Goal: Task Accomplishment & Management: Use online tool/utility

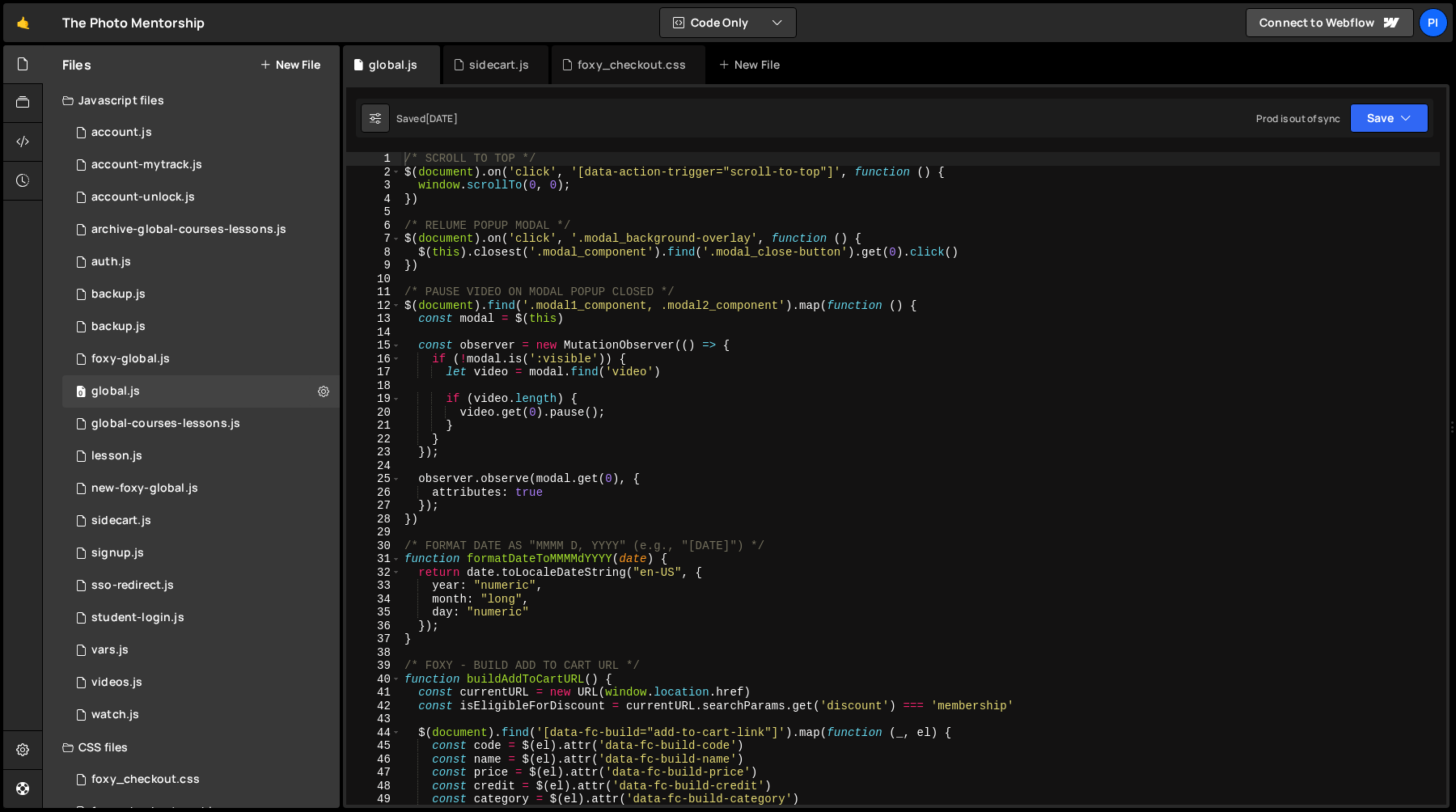
scroll to position [1527, 0]
click at [195, 354] on div "0 foxy-global.js 0" at bounding box center [201, 358] width 278 height 32
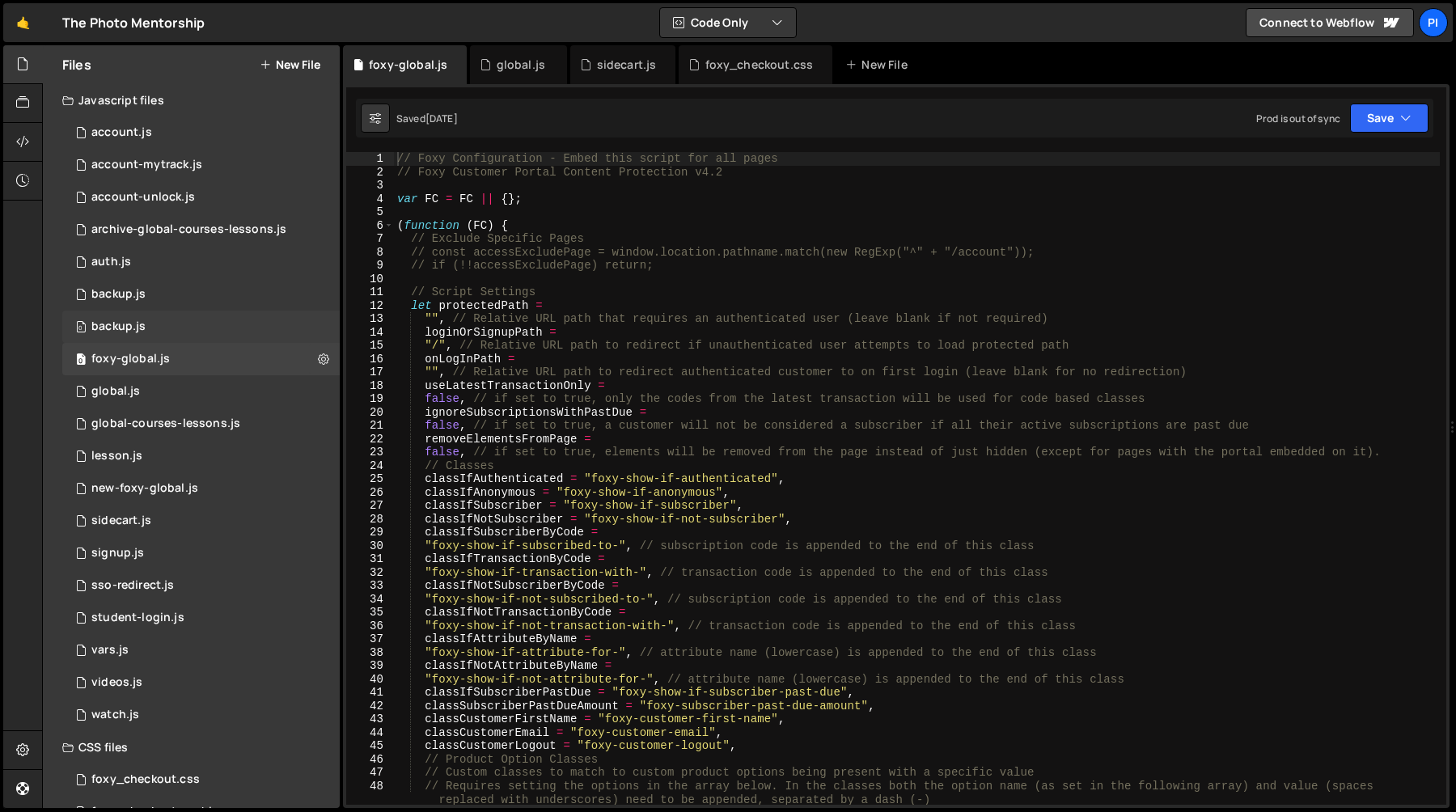
scroll to position [839, 0]
click at [179, 386] on div "0 global.js 0" at bounding box center [201, 390] width 278 height 32
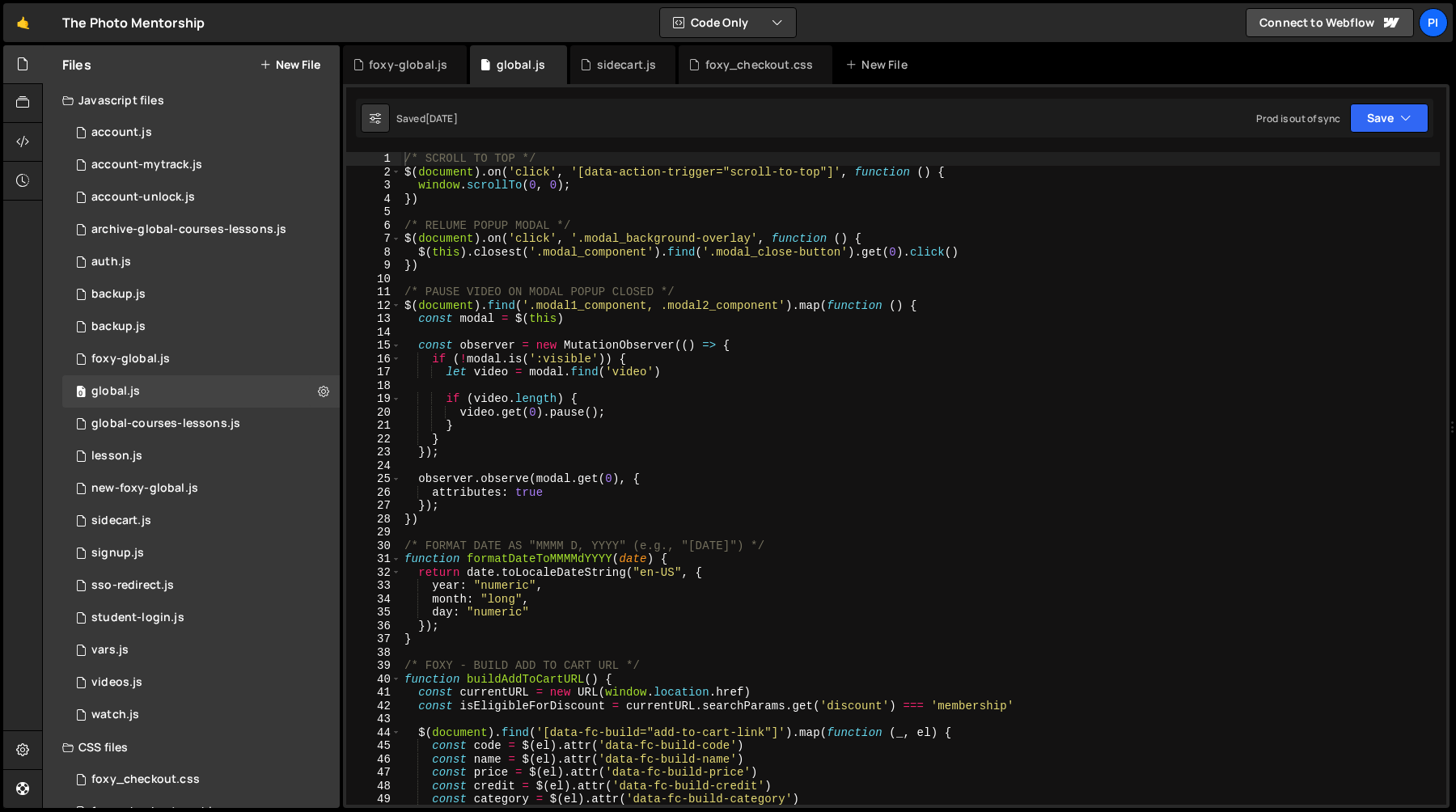
click at [640, 353] on div "/* SCROLL TO TOP */ $ ( document ) . on ( 'click' , '[data-action-trigger="scro…" at bounding box center [921, 491] width 1039 height 679
click at [822, 401] on div "/* SCROLL TO TOP */ $ ( document ) . on ( 'click' , '[data-action-trigger="scro…" at bounding box center [921, 491] width 1039 height 679
type textarea "if (video.length) {"
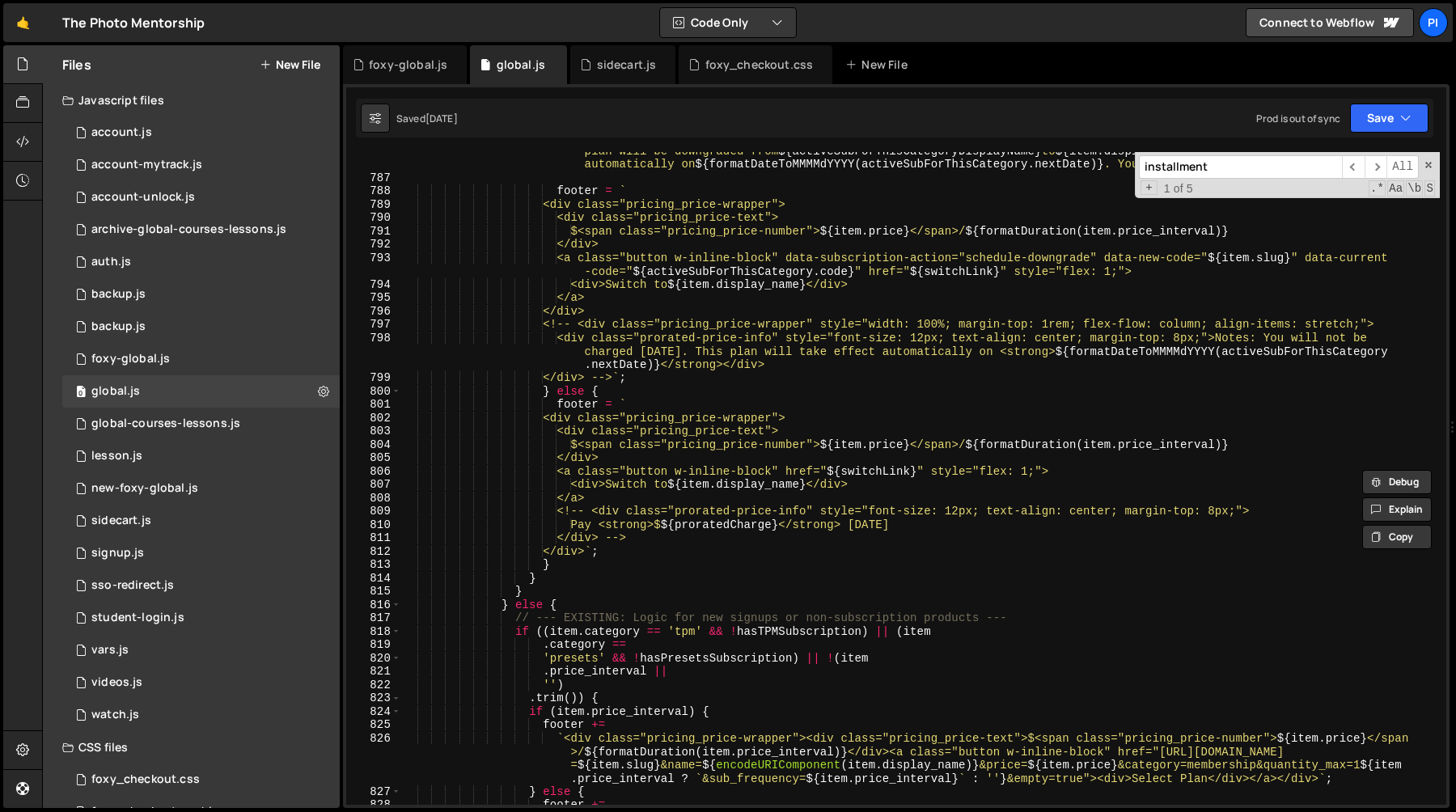
scroll to position [9312, 0]
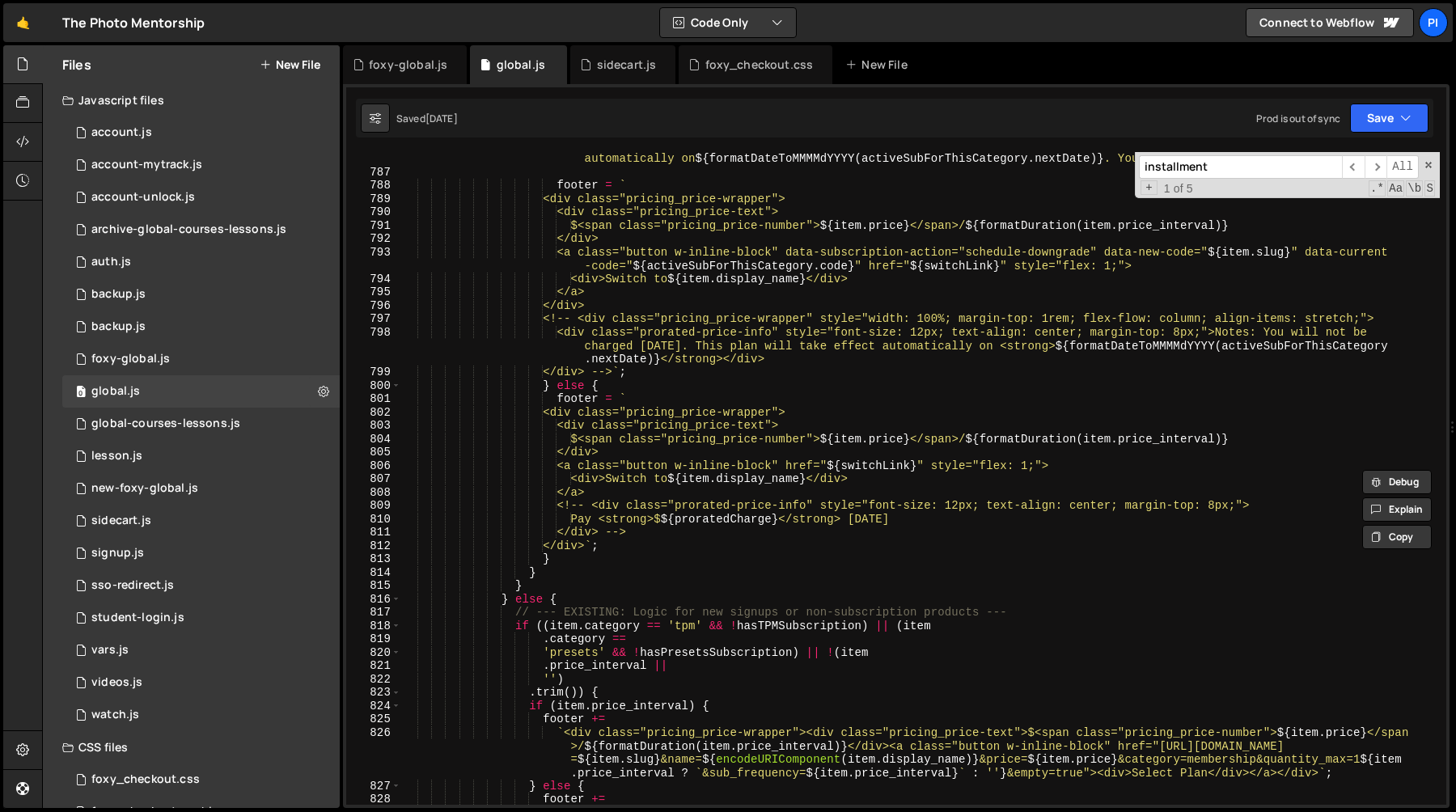
type input "installment"
type textarea "} else {"
click at [580, 593] on div "` https://tpm.foxycart.com/cart?code= ${ item . slug } &name= ${ encodeURICompo…" at bounding box center [921, 465] width 1039 height 732
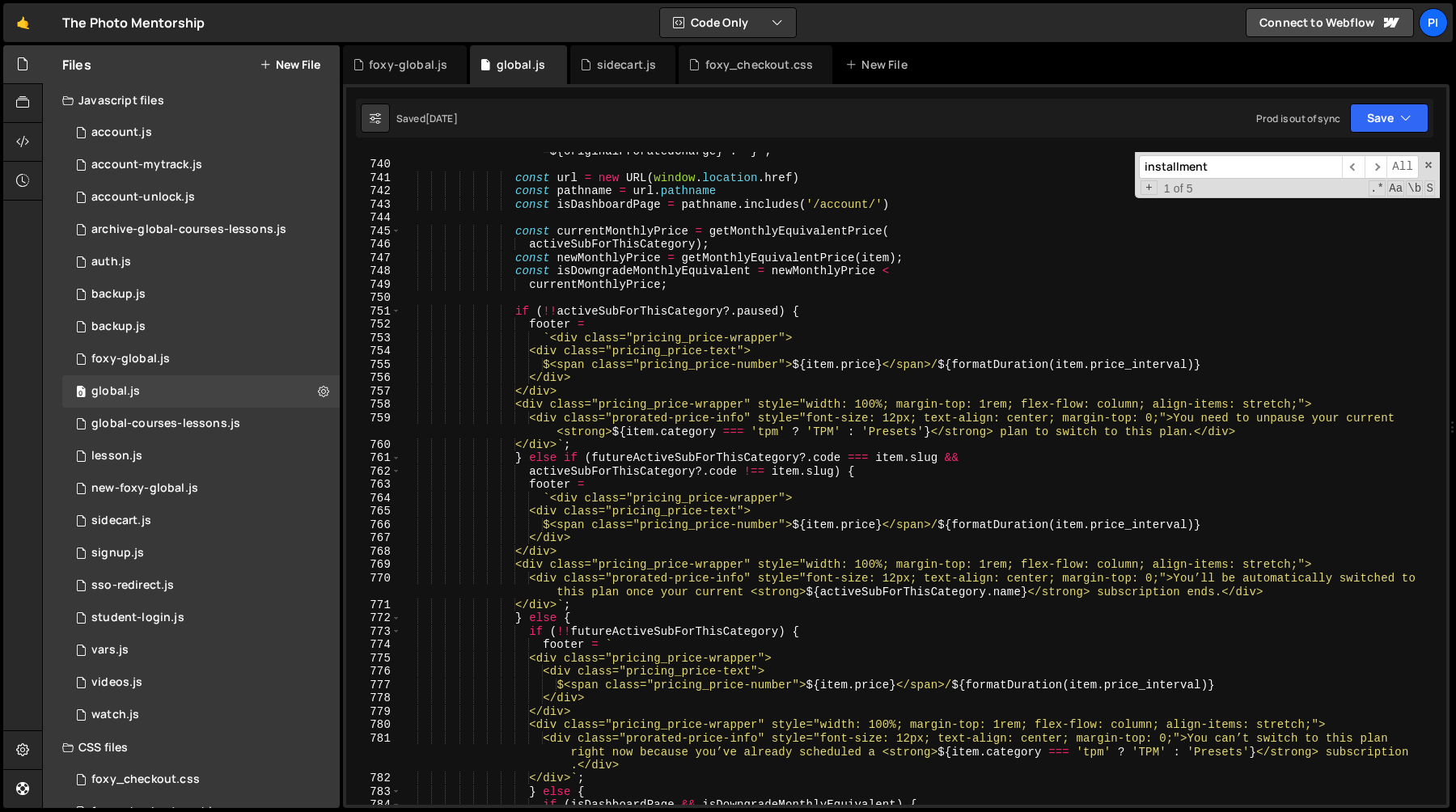
scroll to position [8693, 0]
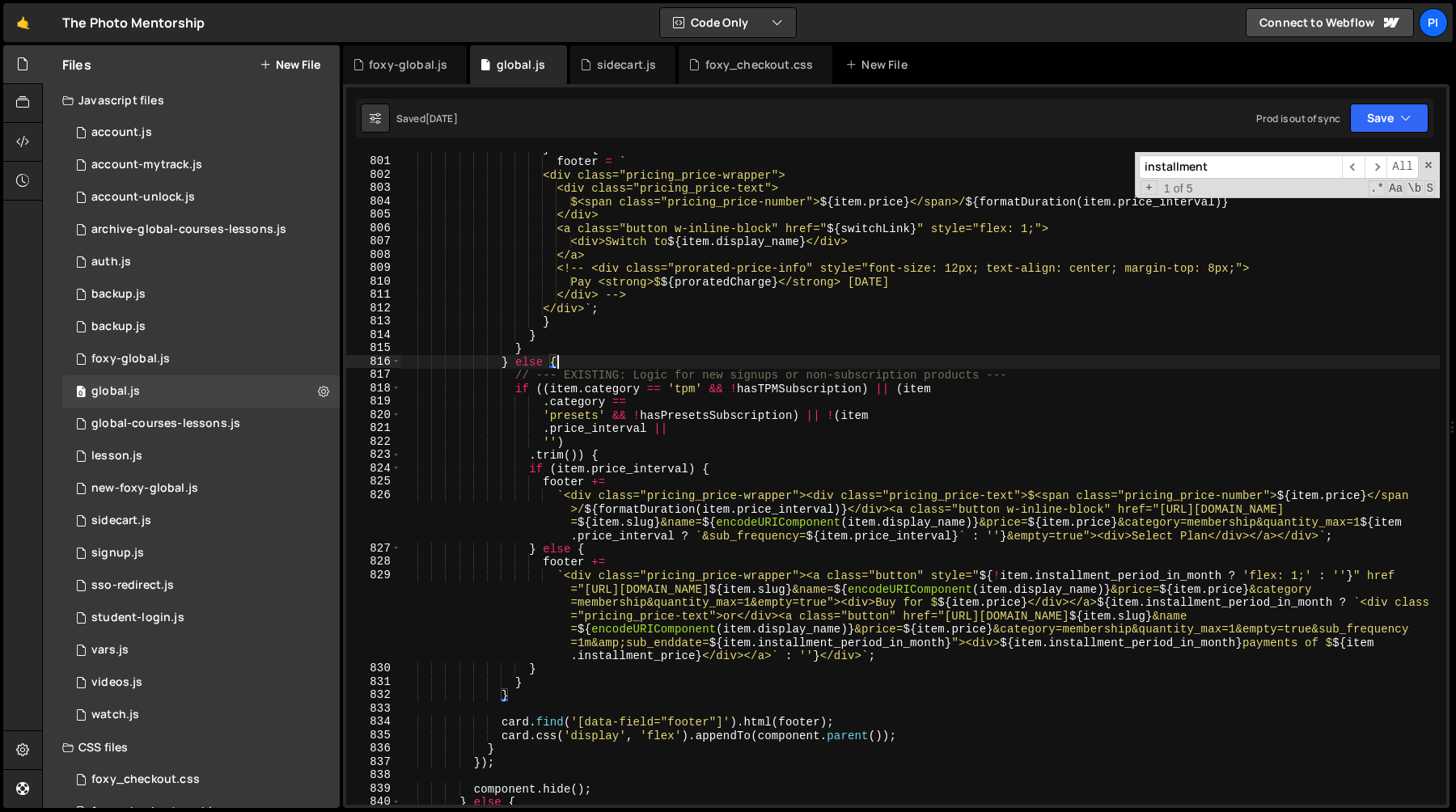
click at [501, 358] on div "} else { footer = ` <div class="pricing_price-wrapper"> <div class="pricing_pri…" at bounding box center [921, 480] width 1039 height 679
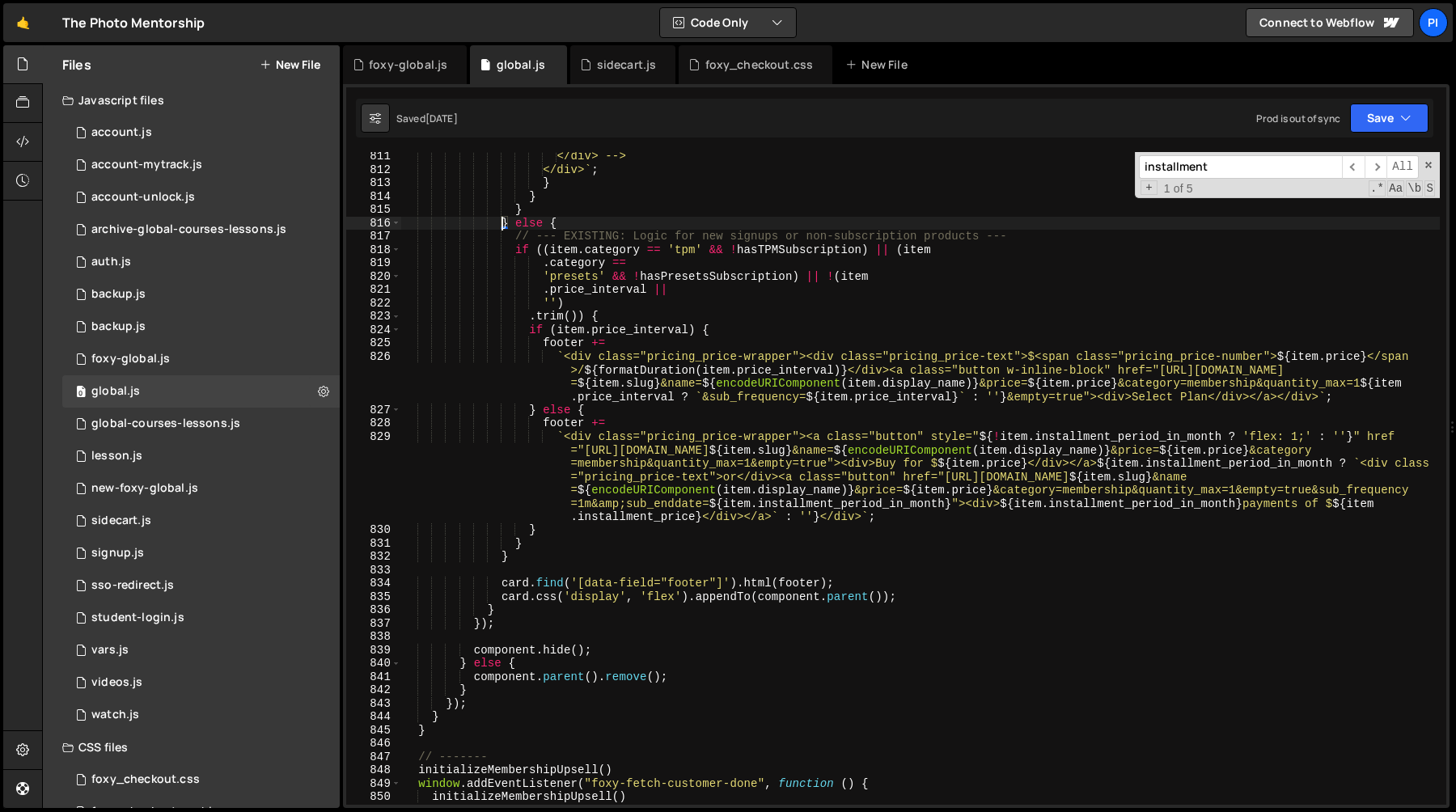
scroll to position [9634, 0]
click at [1376, 168] on span "​" at bounding box center [1375, 167] width 23 height 24
click at [821, 518] on div "</div> --> </div> ` ; } } } } else { // --- EXISTING: Logic for new signups or …" at bounding box center [921, 488] width 1039 height 679
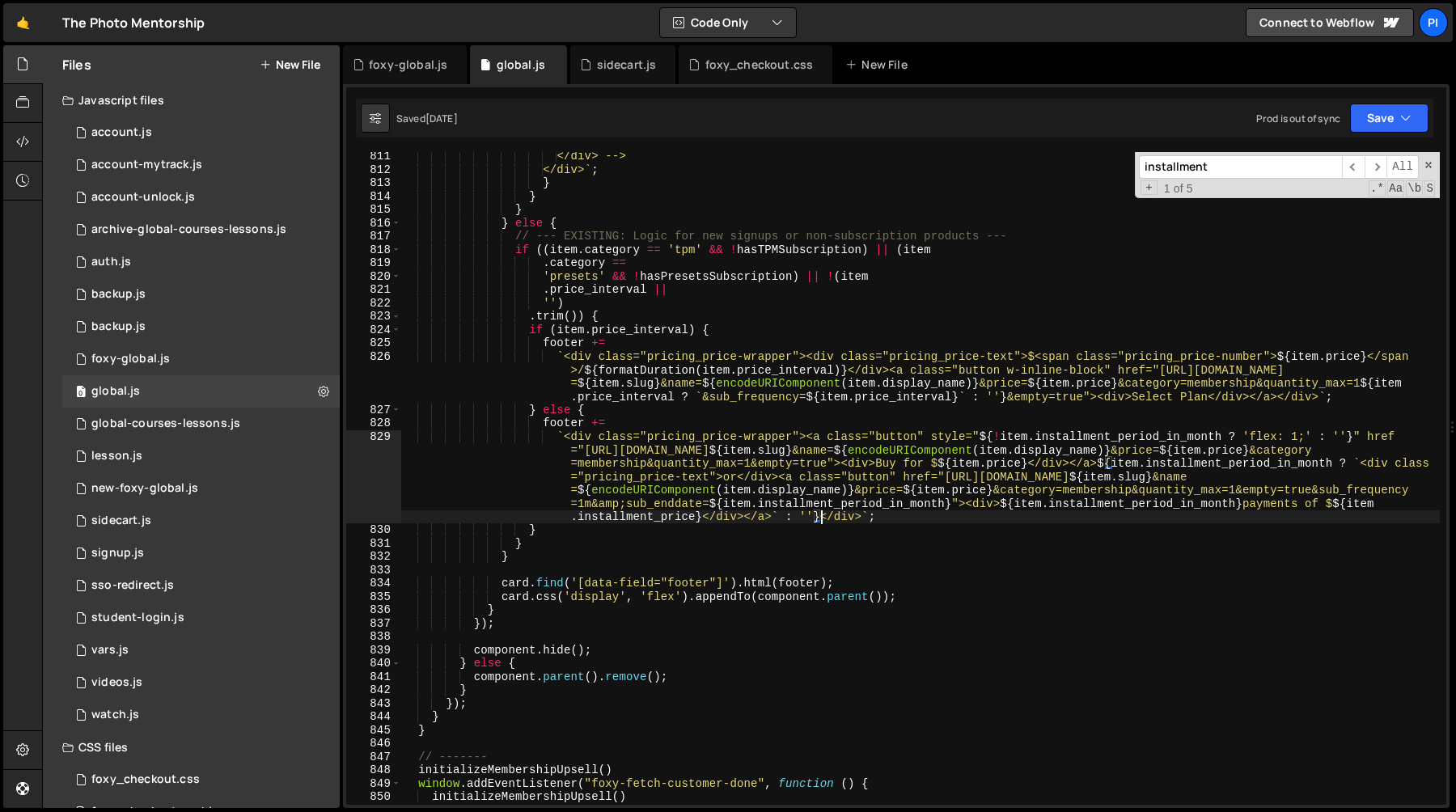
click at [827, 503] on div "</div> --> </div> ` ; } } } } else { // --- EXISTING: Logic for new signups or …" at bounding box center [921, 488] width 1039 height 679
click at [1171, 436] on div "</div> --> </div> ` ; } } } } else { // --- EXISTING: Logic for new signups or …" at bounding box center [921, 488] width 1039 height 679
type textarea "`<div class="pricing_price-wrapper"><a class="button" style="${!item.installmen…"
click at [1171, 436] on div "</div> --> </div> ` ; } } } } else { // --- EXISTING: Logic for new signups or …" at bounding box center [921, 488] width 1039 height 679
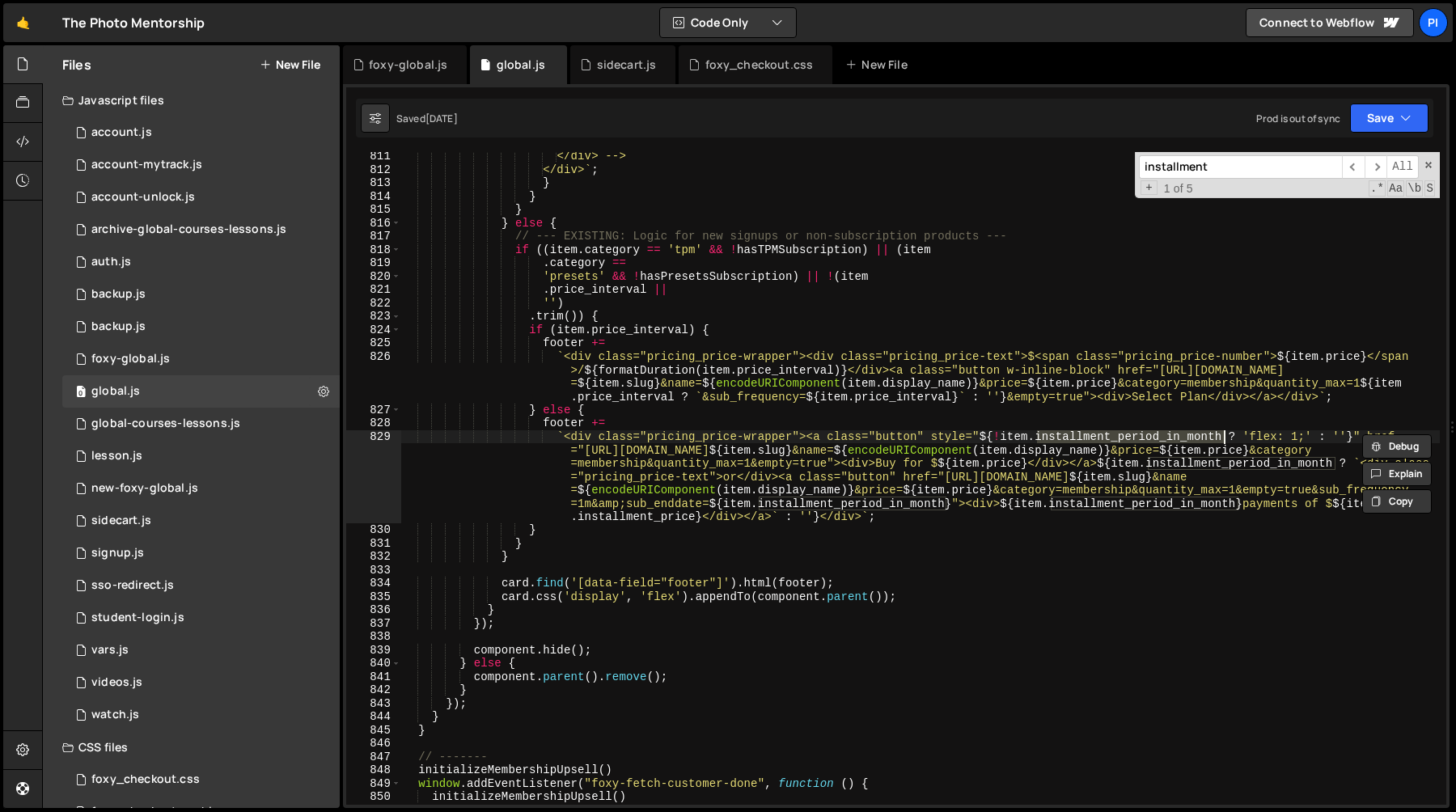
click at [1320, 454] on div "</div> --> </div> ` ; } } } } else { // --- EXISTING: Logic for new signups or …" at bounding box center [921, 488] width 1039 height 679
click at [1061, 480] on div "</div> --> </div> ` ; } } } } else { // --- EXISTING: Logic for new signups or …" at bounding box center [921, 488] width 1039 height 679
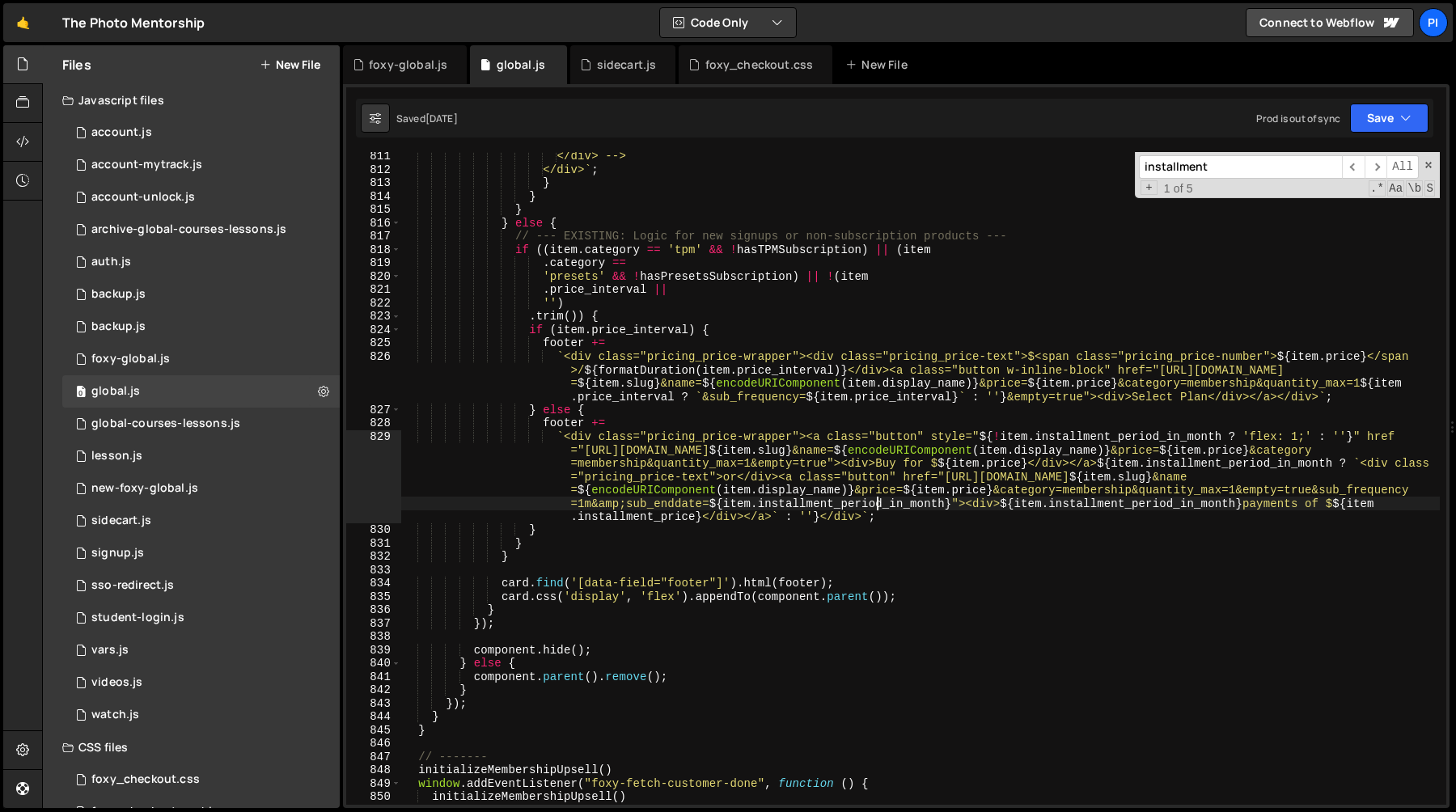
click at [876, 504] on div "</div> --> </div> ` ; } } } } else { // --- EXISTING: Logic for new signups or …" at bounding box center [921, 488] width 1039 height 679
click at [686, 502] on div "</div> --> </div> ` ; } } } } else { // --- EXISTING: Logic for new signups or …" at bounding box center [921, 488] width 1039 height 679
click at [756, 502] on div "</div> --> </div> ` ; } } } } else { // --- EXISTING: Logic for new signups or …" at bounding box center [921, 488] width 1039 height 679
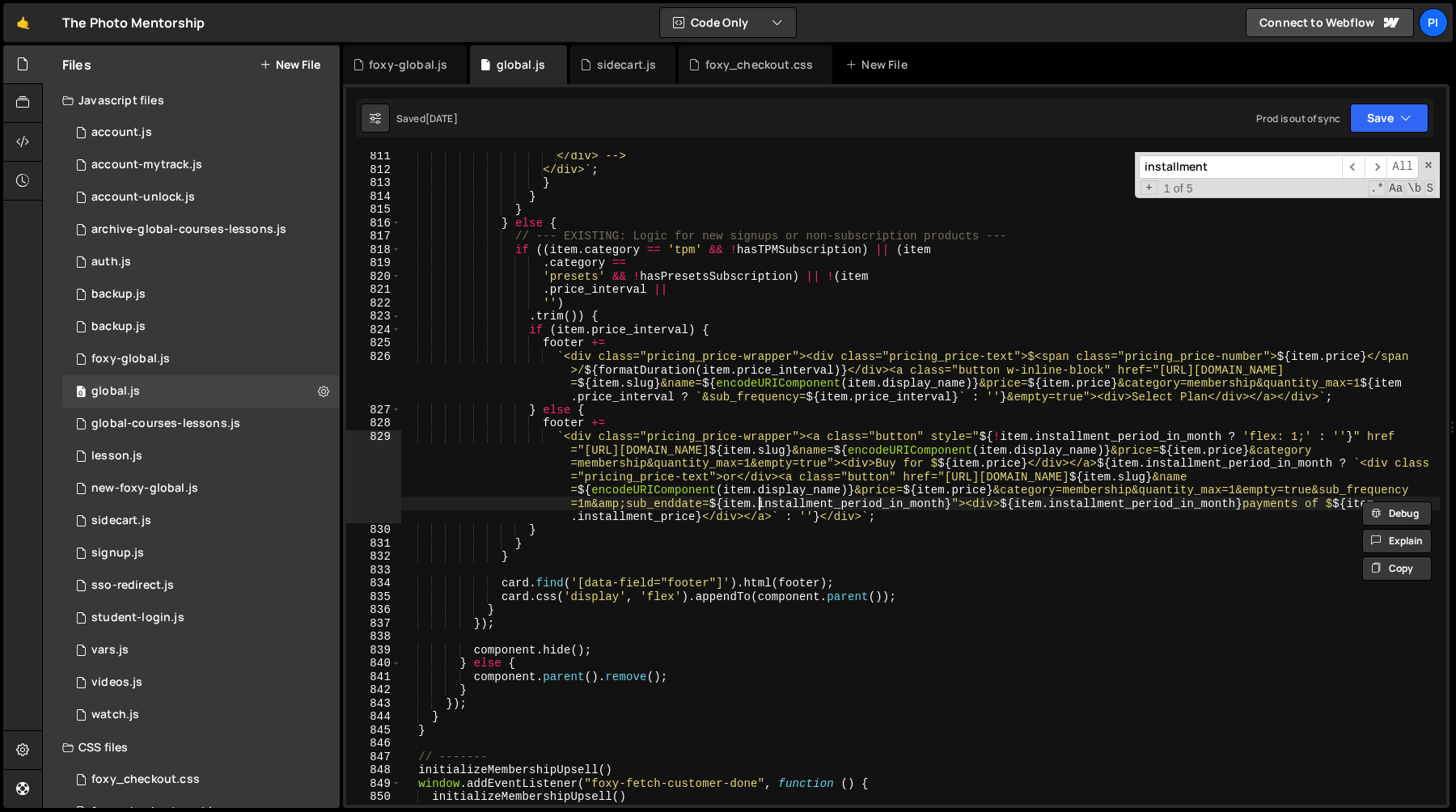
click at [756, 502] on div "</div> --> </div> ` ; } } } } else { // --- EXISTING: Logic for new signups or …" at bounding box center [921, 488] width 1039 height 679
click at [798, 502] on div "</div> --> </div> ` ; } } } } else { // --- EXISTING: Logic for new signups or …" at bounding box center [921, 478] width 1039 height 653
click at [798, 502] on div "</div> --> </div> ` ; } } } } else { // --- EXISTING: Logic for new signups or …" at bounding box center [921, 488] width 1039 height 679
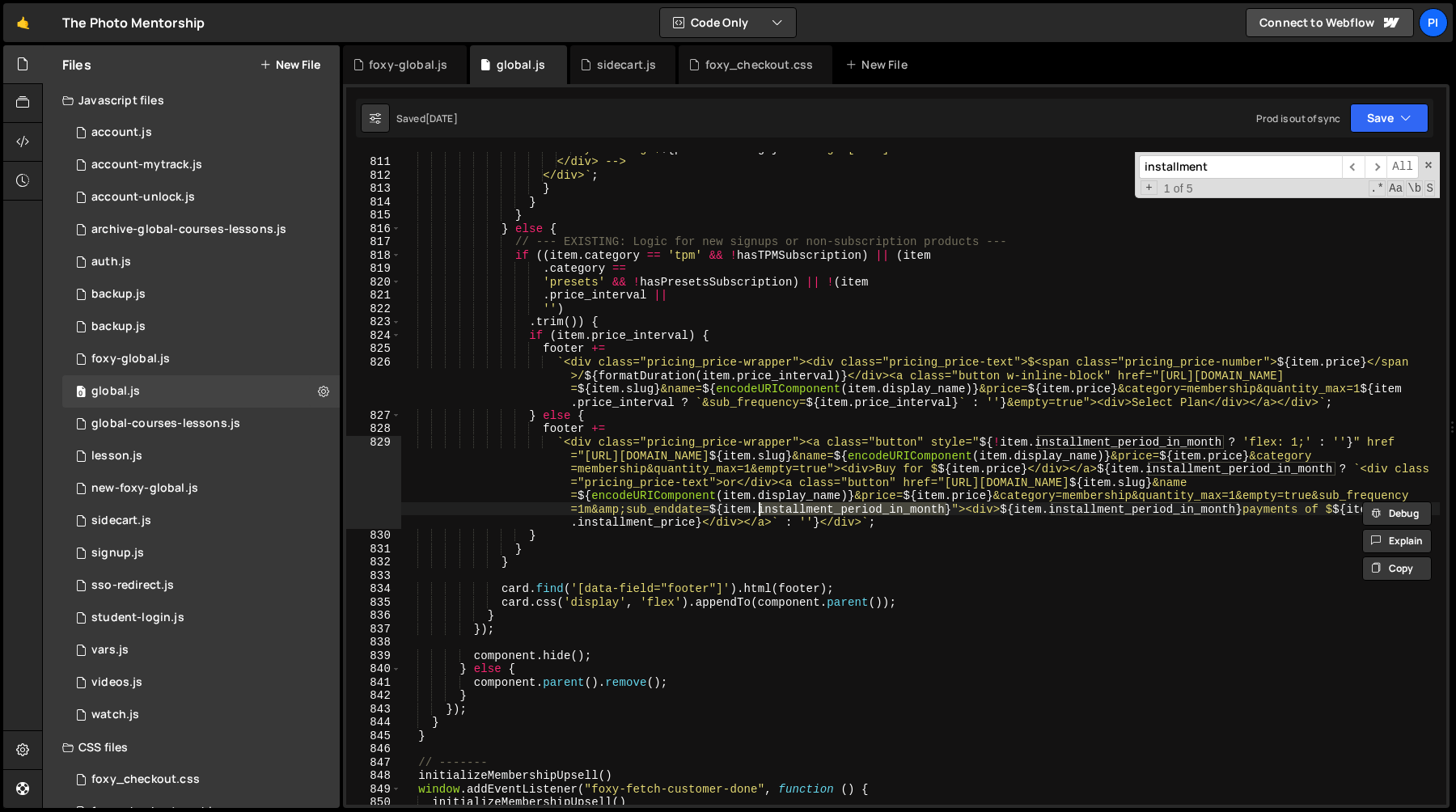
scroll to position [9624, 0]
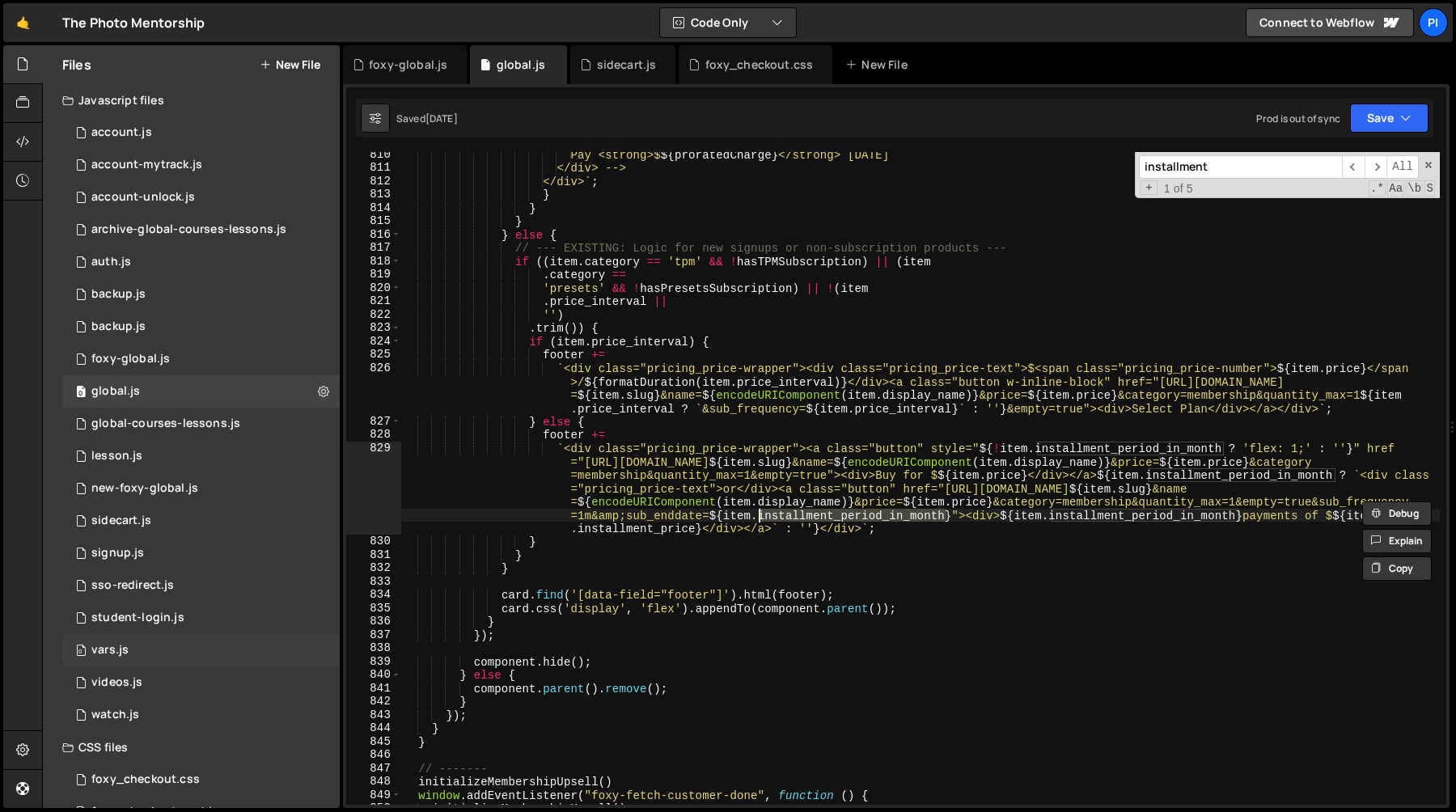
click at [151, 654] on div "0 vars.js 0" at bounding box center [201, 650] width 278 height 32
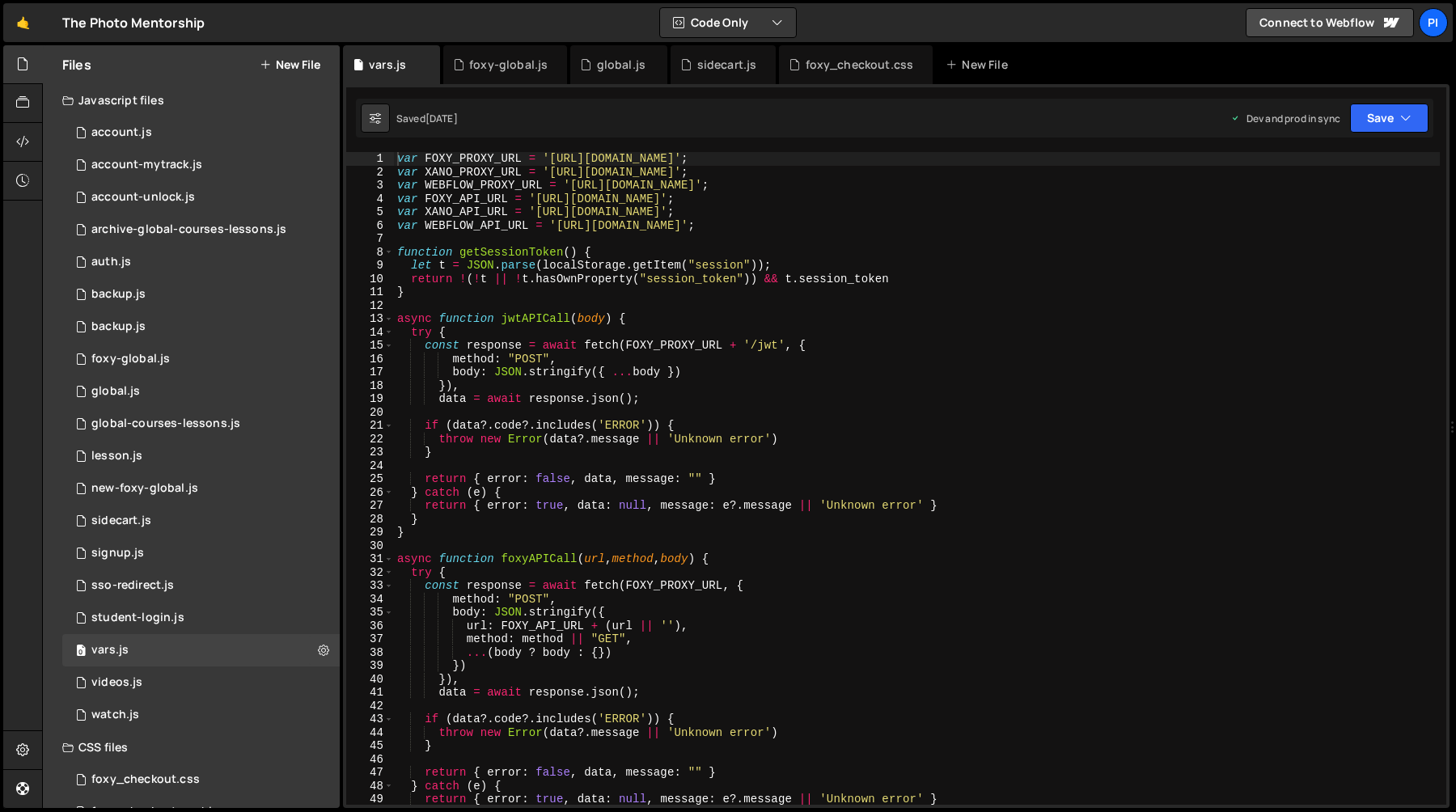
scroll to position [0, 0]
click at [781, 441] on div "var FOXY_PROXY_URL = 'https://tpm-proxy.netlify.app' ; var XANO_PROXY_URL = 'ht…" at bounding box center [917, 491] width 1046 height 679
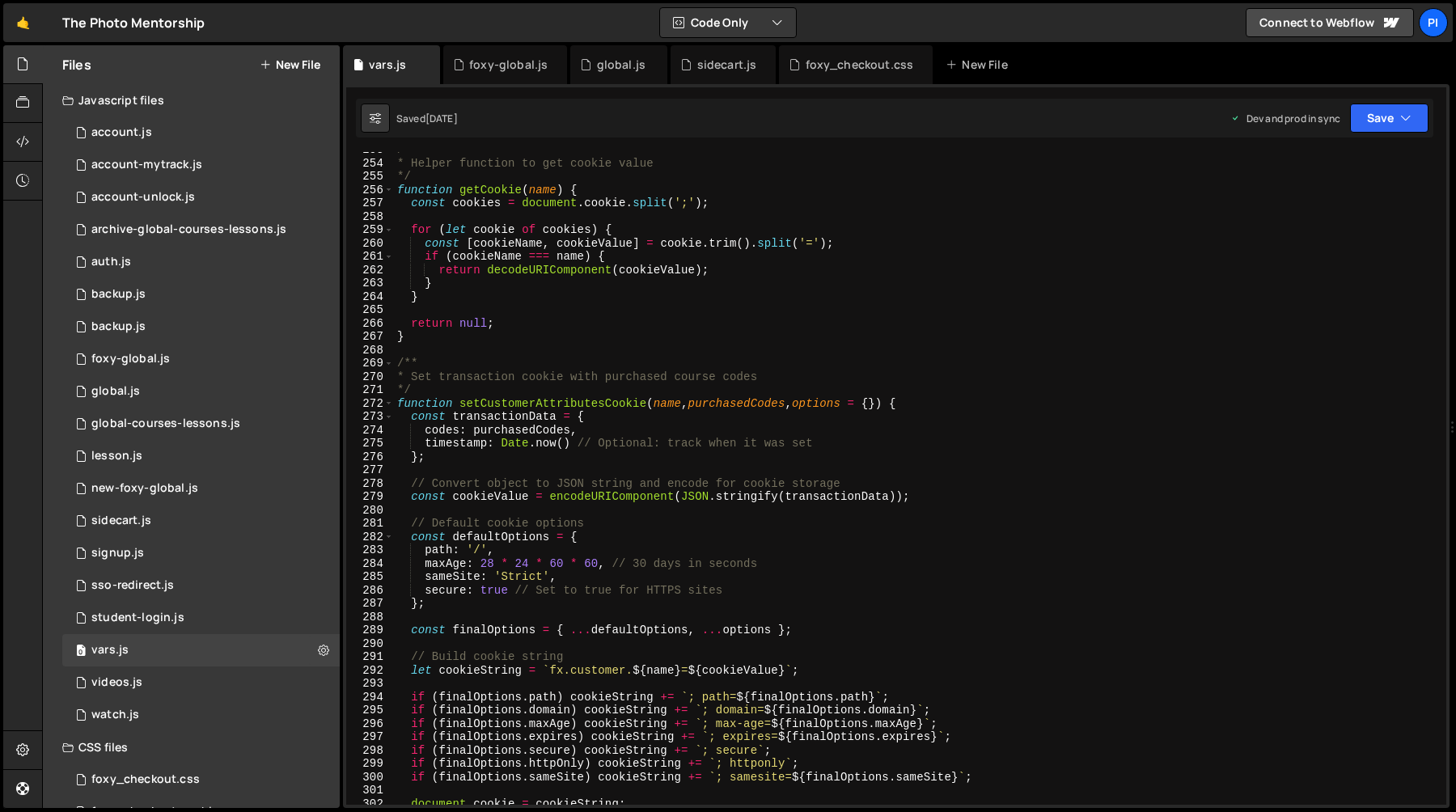
scroll to position [3490, 0]
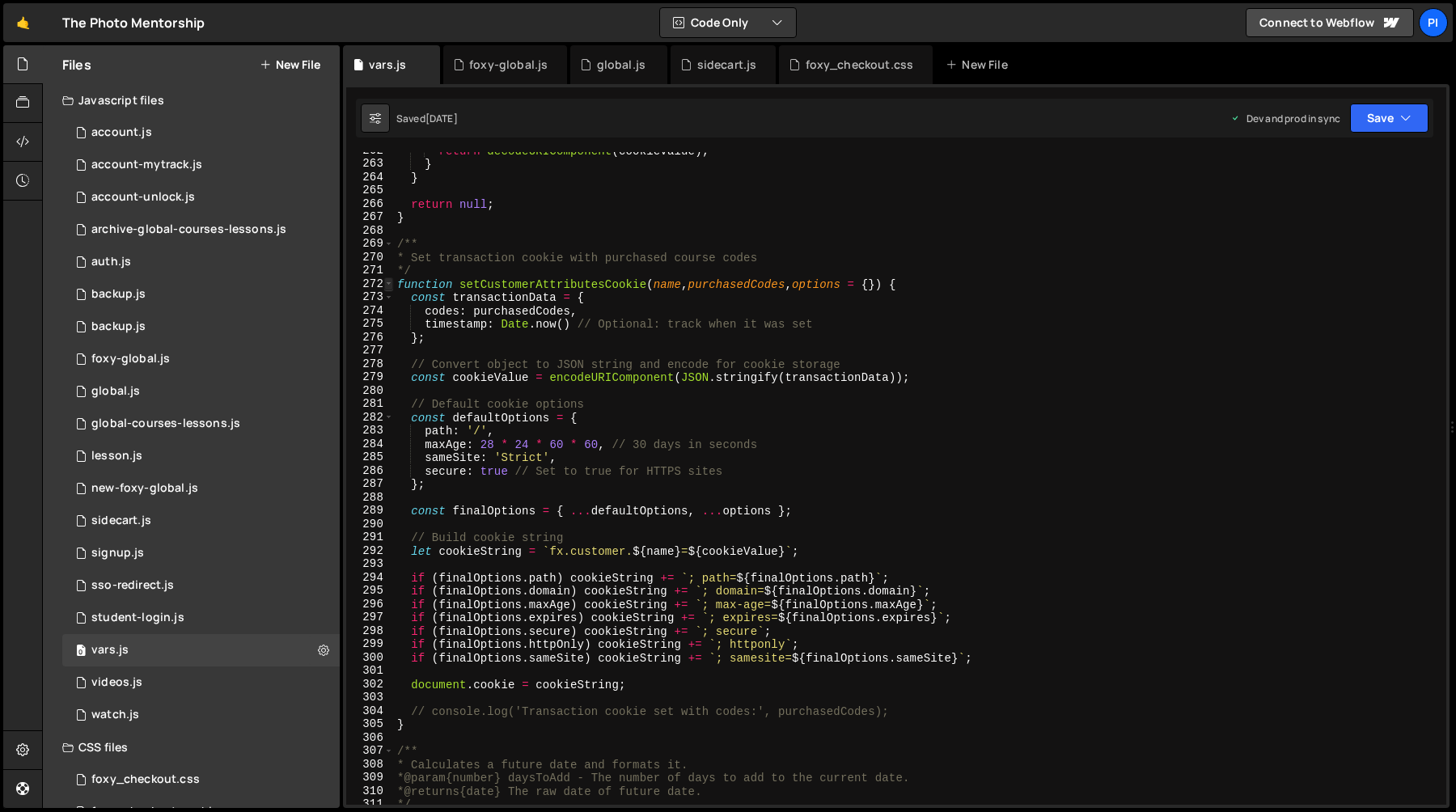
click at [388, 282] on span at bounding box center [389, 284] width 9 height 14
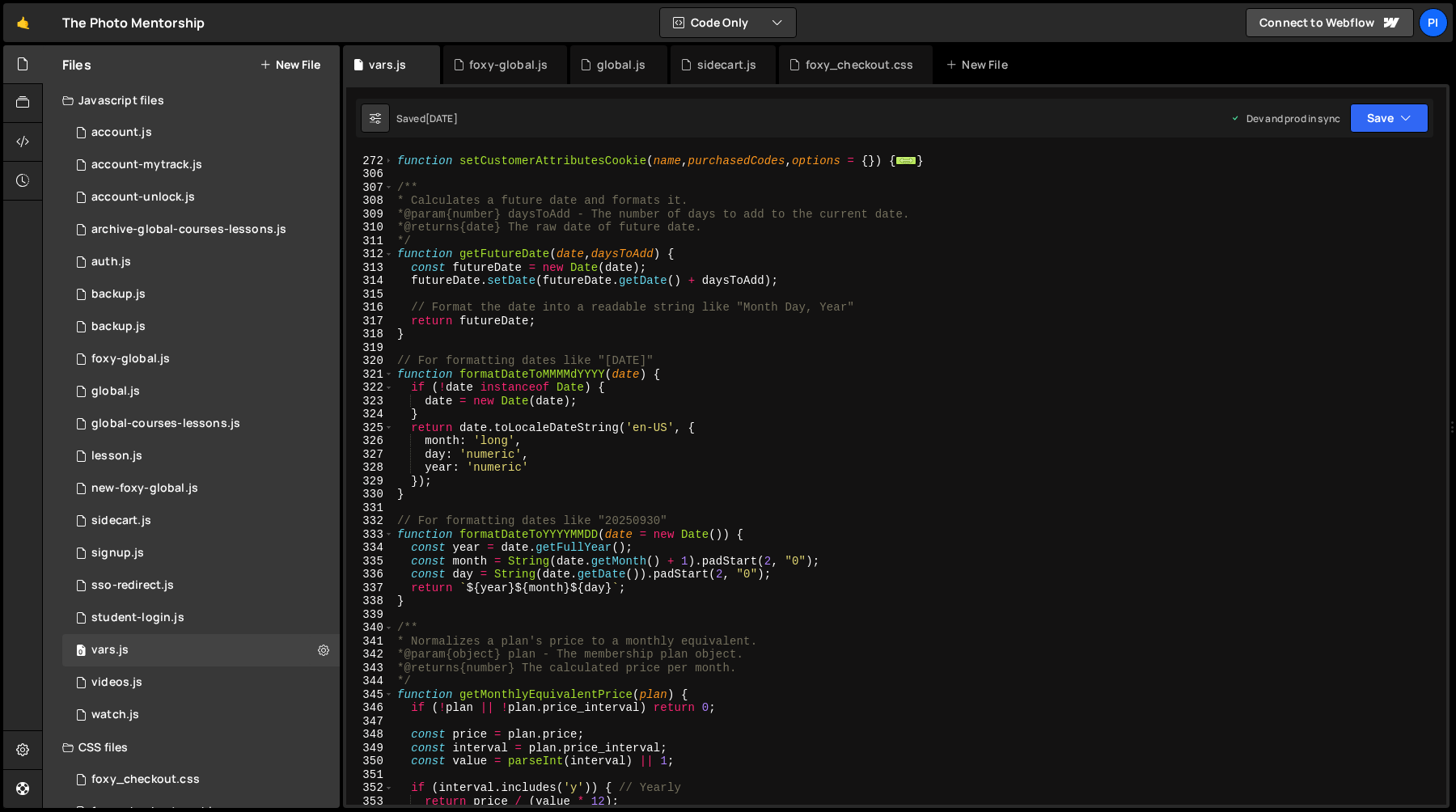
scroll to position [3613, 0]
click at [485, 258] on div "*/ function setCustomerAttributesCookie ( name , purchasedCodes , options = { }…" at bounding box center [917, 480] width 1046 height 679
type textarea "function getFutureDate(date, daysToAdd) {"
click at [485, 258] on div "*/ function setCustomerAttributesCookie ( name , purchasedCodes , options = { }…" at bounding box center [917, 480] width 1046 height 679
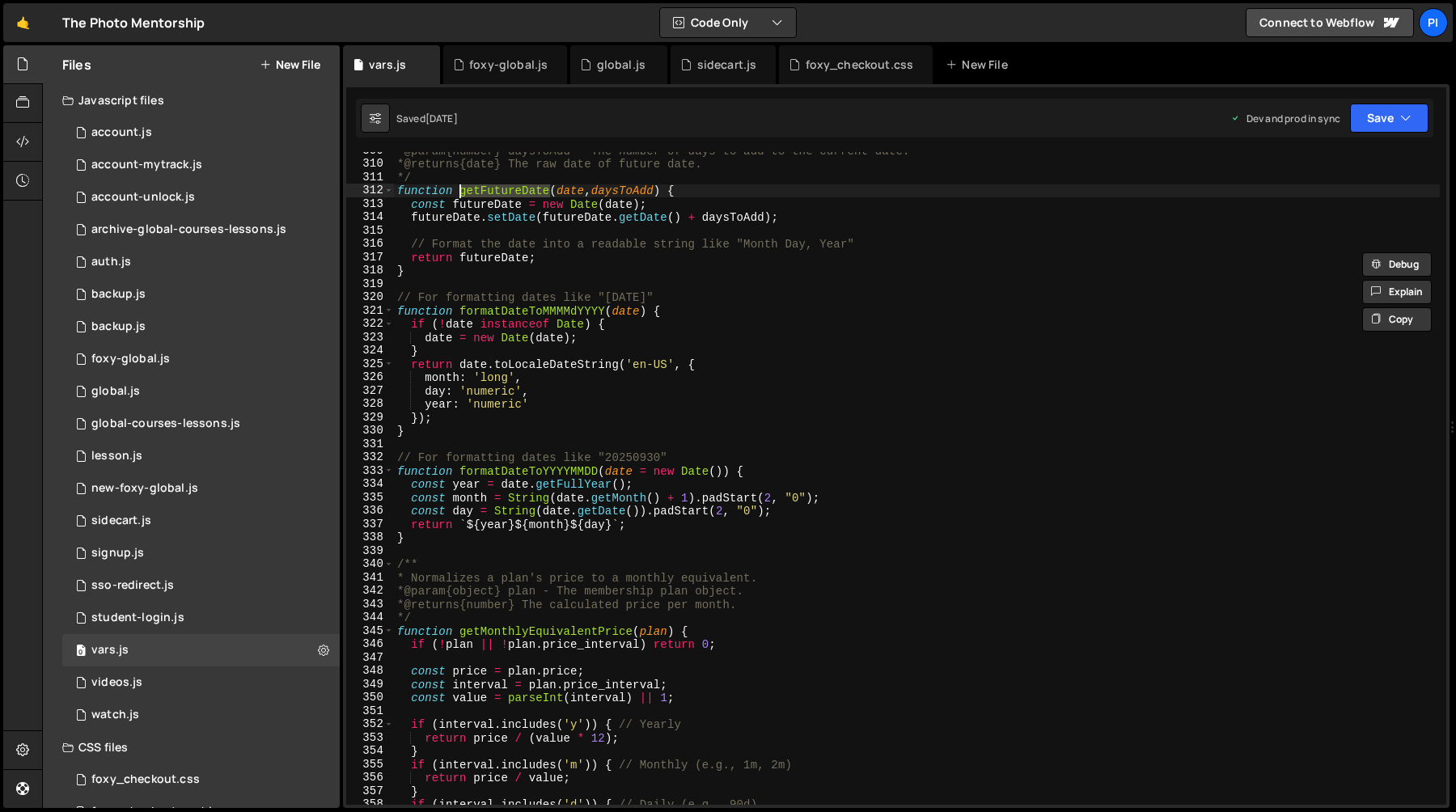
scroll to position [3681, 0]
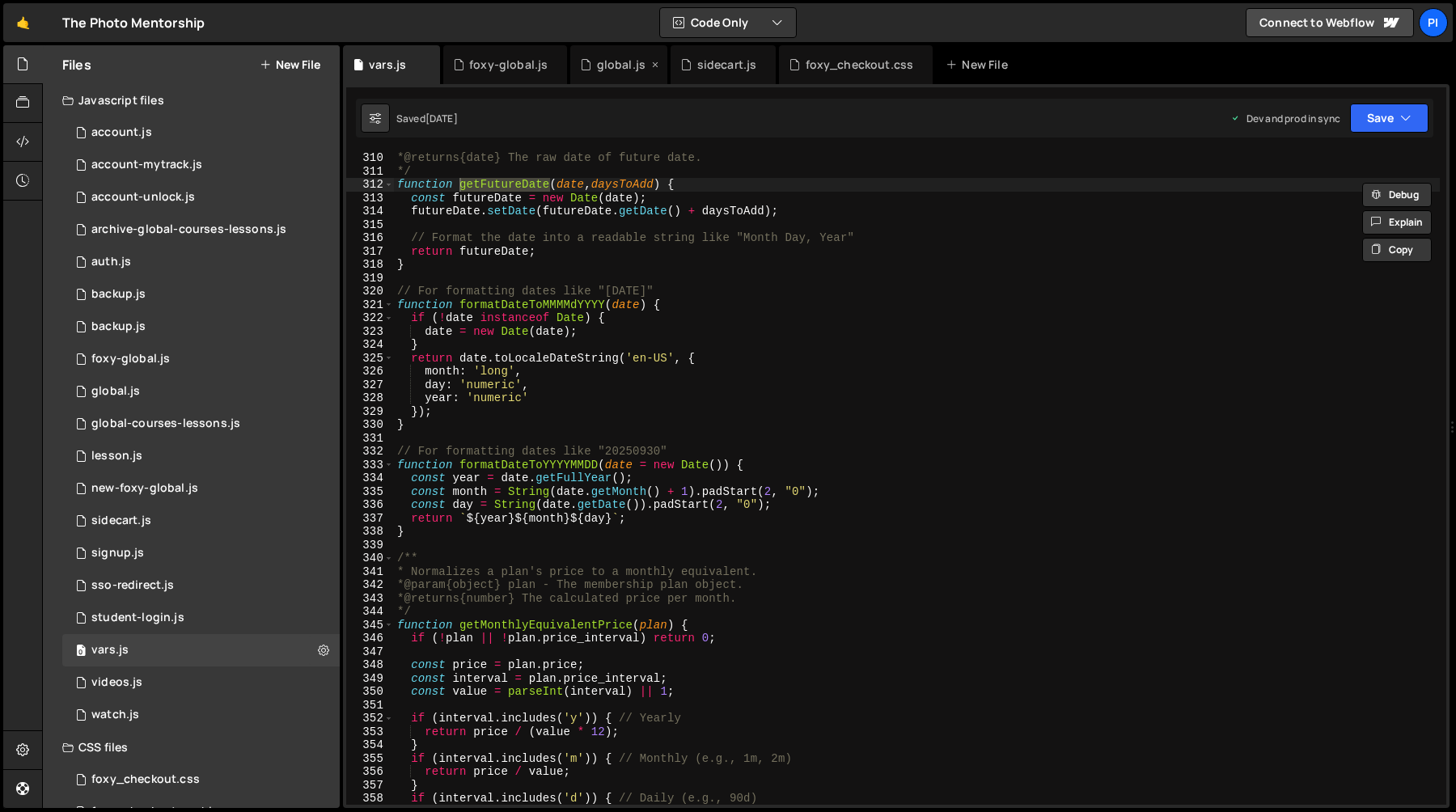
click at [607, 69] on div "global.js" at bounding box center [621, 65] width 49 height 16
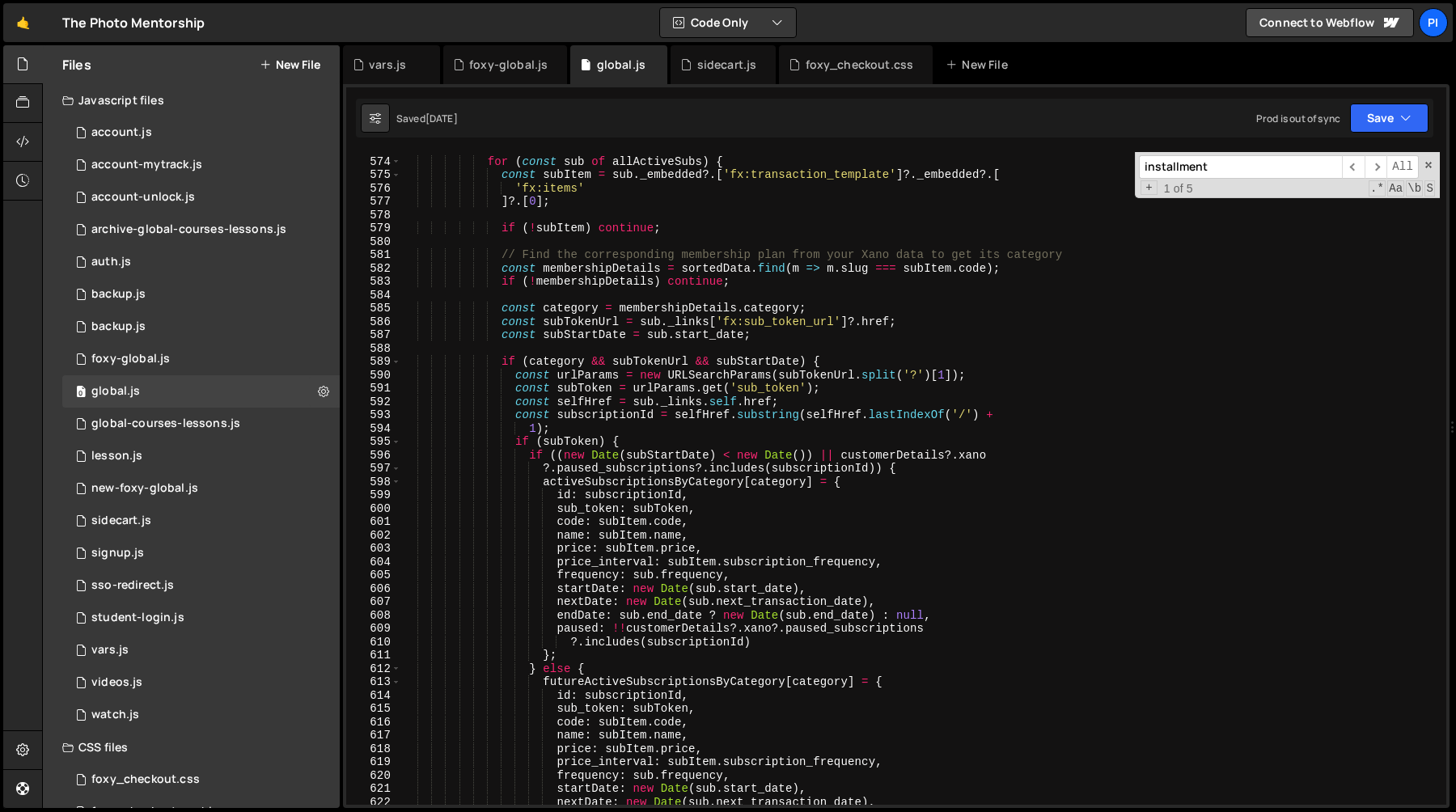
scroll to position [6612, 0]
type textarea "const subStartDate = sub.start_date;"
click at [595, 335] on div "for ( const sub of allActiveSubs ) { const subItem = sub . _embedded ?. [ 'fx:t…" at bounding box center [921, 480] width 1039 height 679
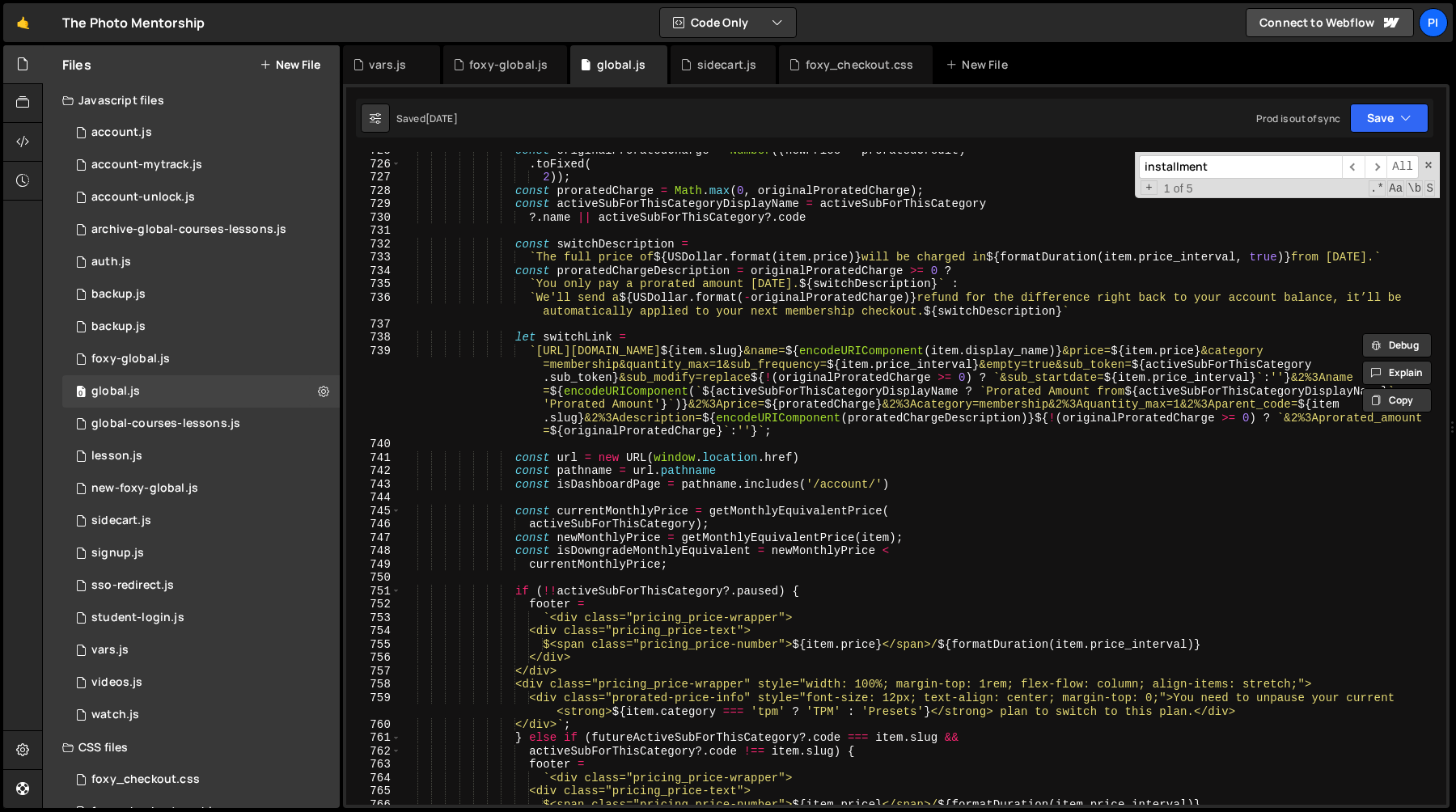
scroll to position [8657, 0]
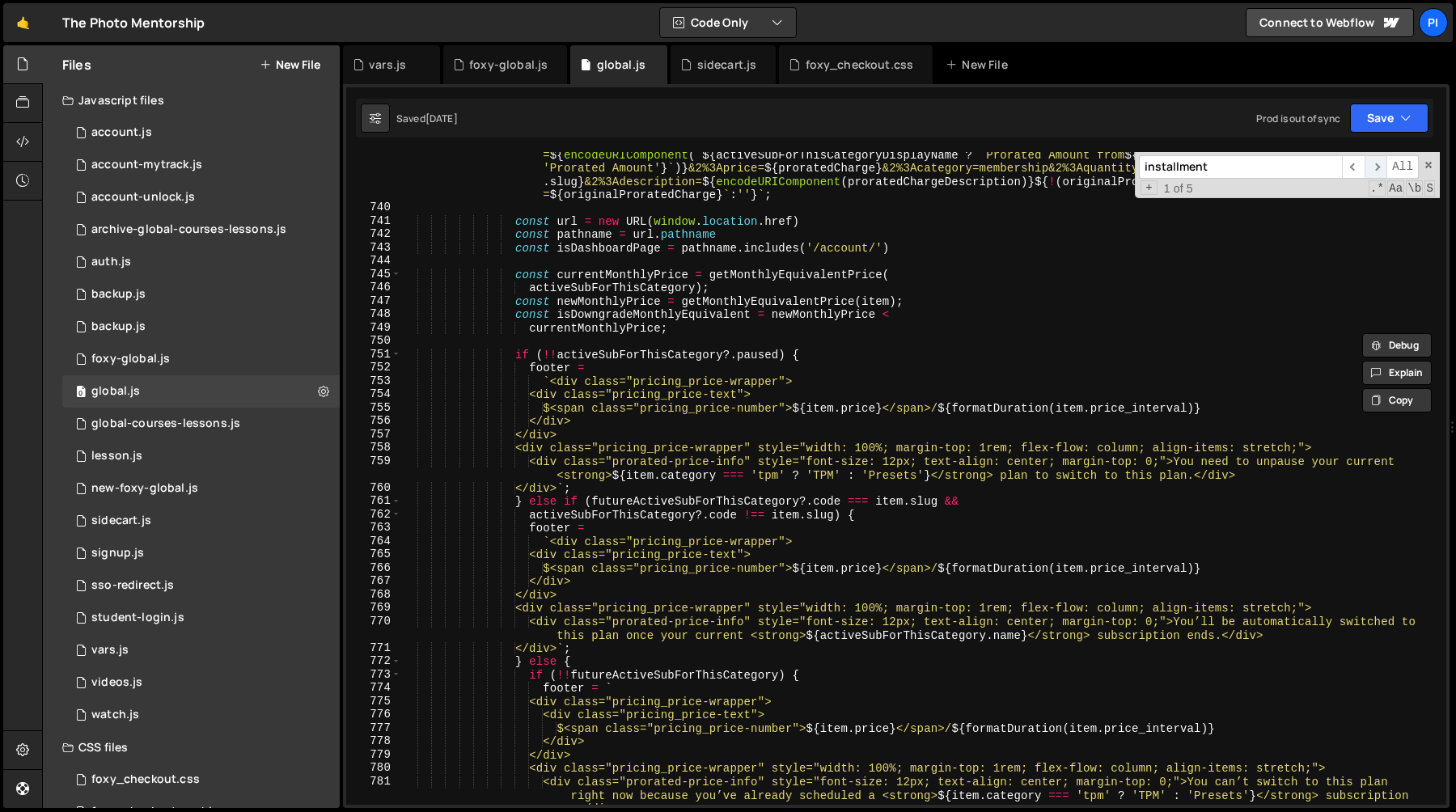
click at [1376, 170] on div "Debug Explain Copy vars.js foxy-global.js global.js sidecart.js foxy_checkout.c…" at bounding box center [896, 426] width 1107 height 763
click at [1351, 168] on span "​" at bounding box center [1353, 167] width 23 height 24
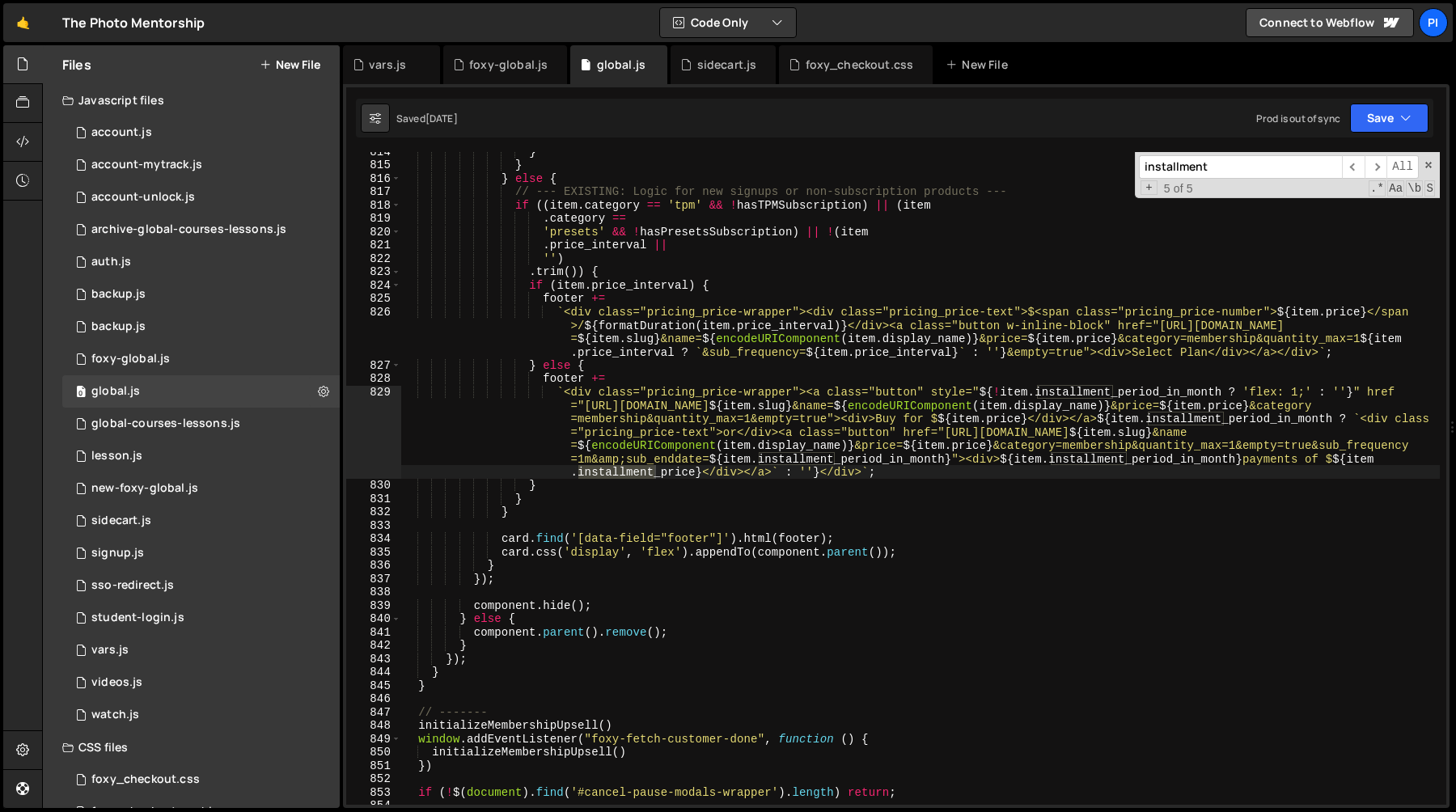
click at [945, 456] on div "} } } else { // --- EXISTING: Logic for new signups or non-subscription product…" at bounding box center [921, 484] width 1039 height 679
type textarea "m"
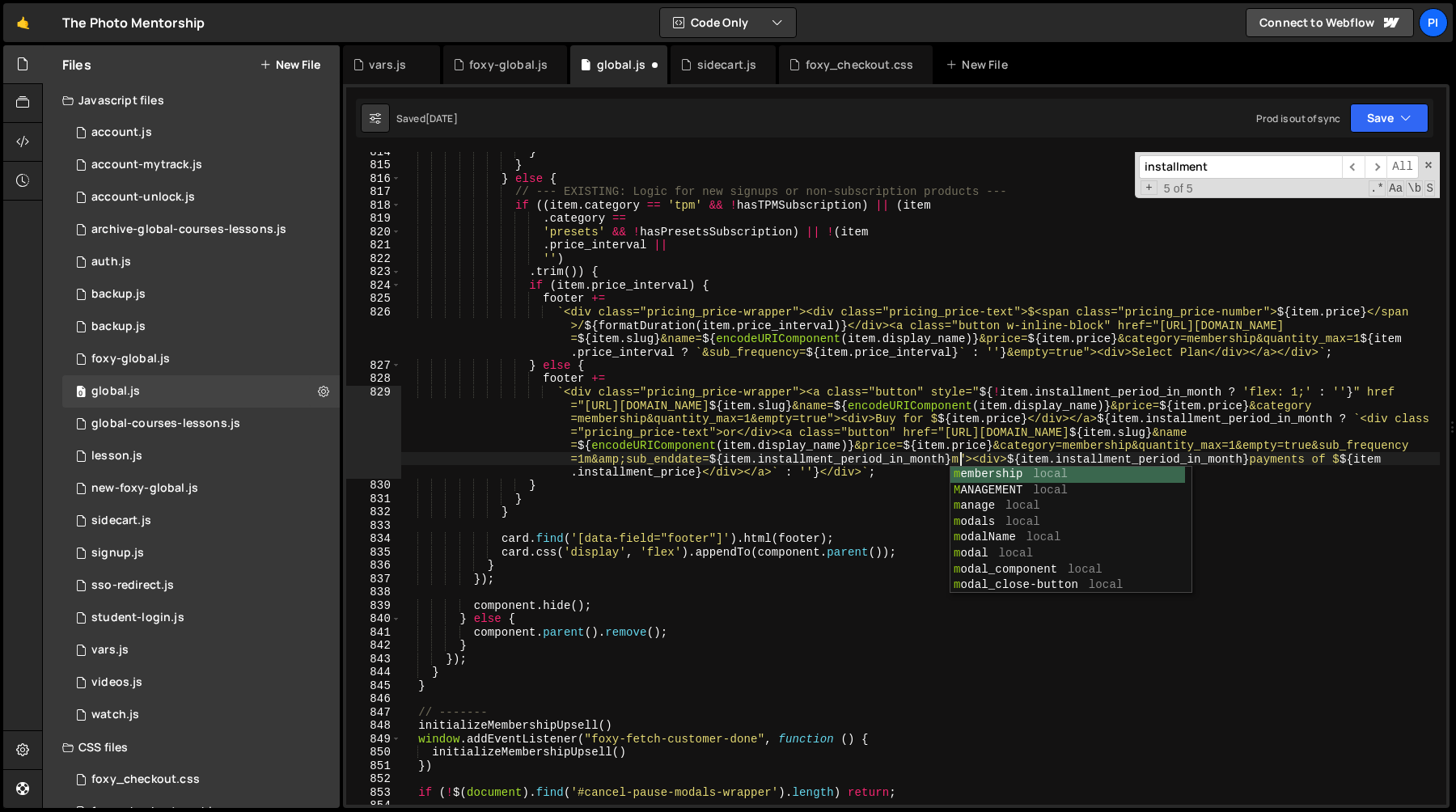
click at [955, 429] on div "} } } else { // --- EXISTING: Logic for new signups or non-subscription product…" at bounding box center [921, 484] width 1039 height 679
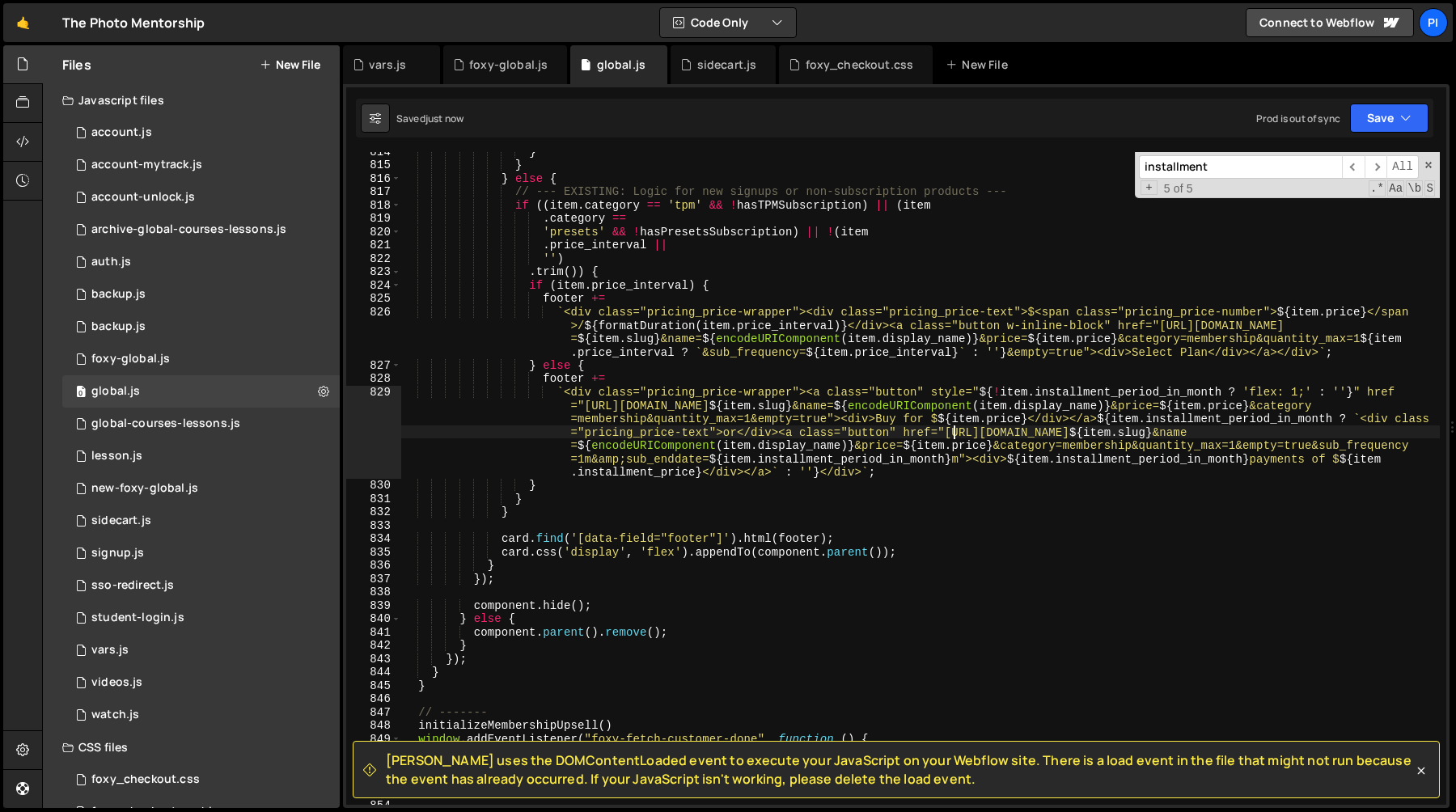
click at [896, 397] on div "} } } else { // --- EXISTING: Logic for new signups or non-subscription product…" at bounding box center [921, 484] width 1039 height 679
click at [1340, 407] on div "} } } else { // --- EXISTING: Logic for new signups or non-subscription product…" at bounding box center [921, 484] width 1039 height 679
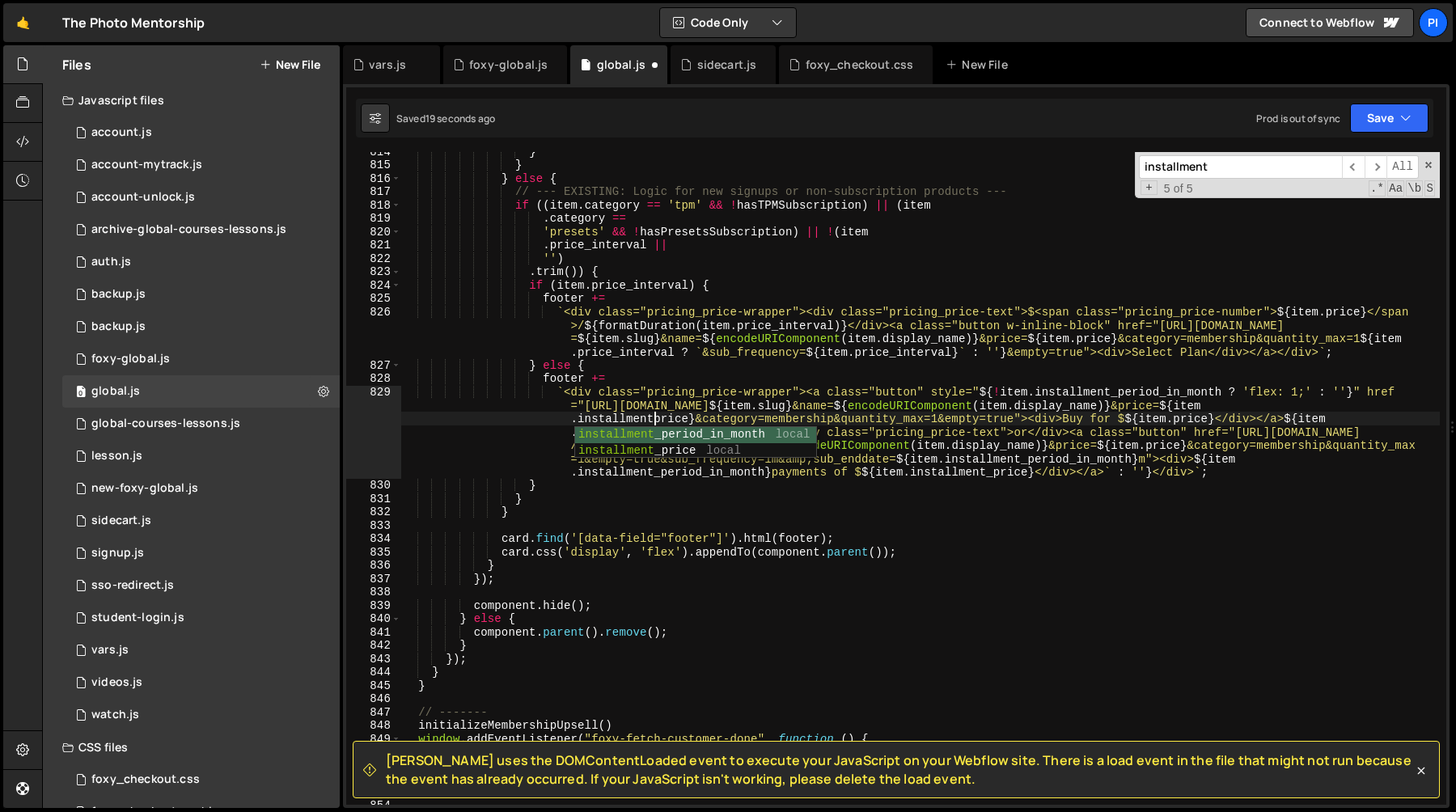
scroll to position [0, 127]
click at [935, 259] on div "} } } else { // --- EXISTING: Logic for new signups or non-subscription product…" at bounding box center [921, 484] width 1039 height 679
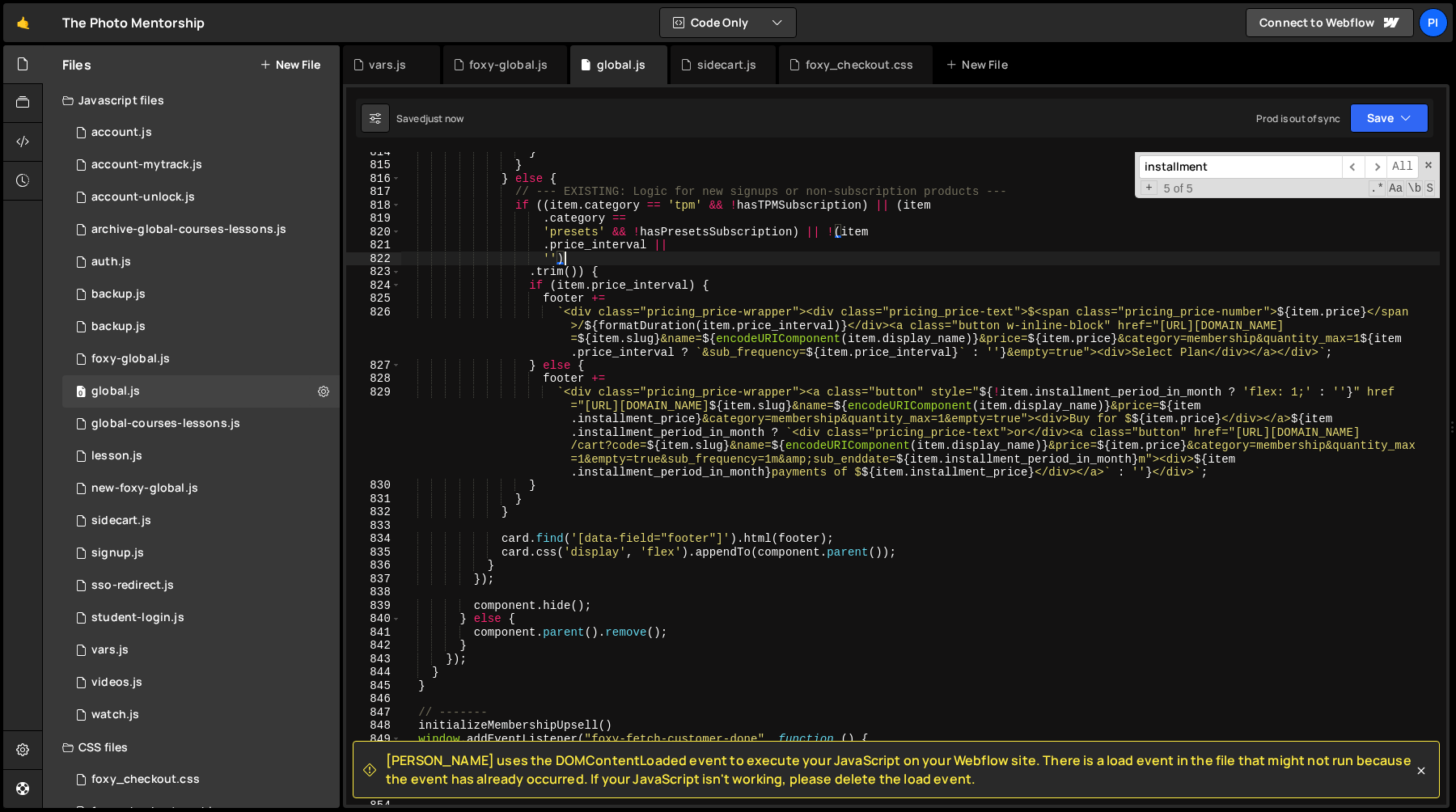
type textarea "'')"
